Goal: Task Accomplishment & Management: Manage account settings

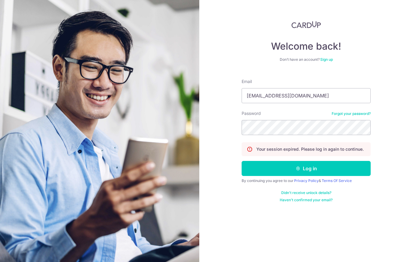
type input "[EMAIL_ADDRESS][DOMAIN_NAME]"
click at [306, 168] on button "Log in" at bounding box center [306, 168] width 129 height 15
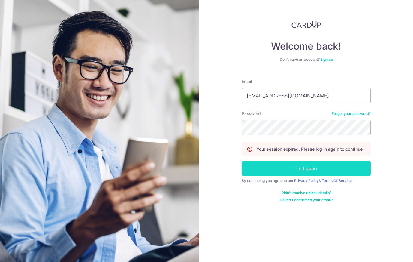
click at [266, 169] on button "Log in" at bounding box center [306, 168] width 129 height 15
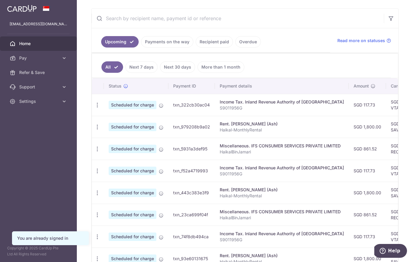
click at [169, 41] on link "Payments on the way" at bounding box center [167, 41] width 52 height 11
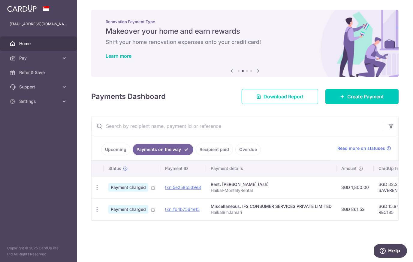
click at [115, 151] on link "Upcoming" at bounding box center [115, 149] width 29 height 11
